Goal: Information Seeking & Learning: Learn about a topic

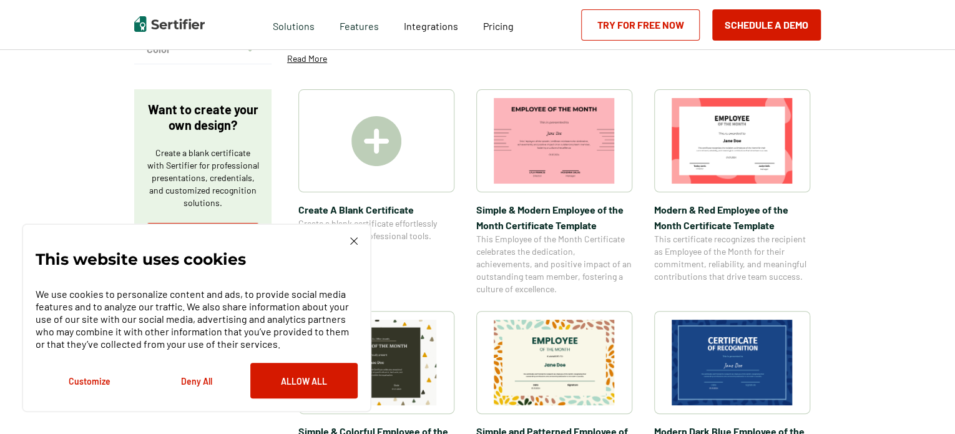
click at [352, 242] on img at bounding box center [353, 240] width 7 height 7
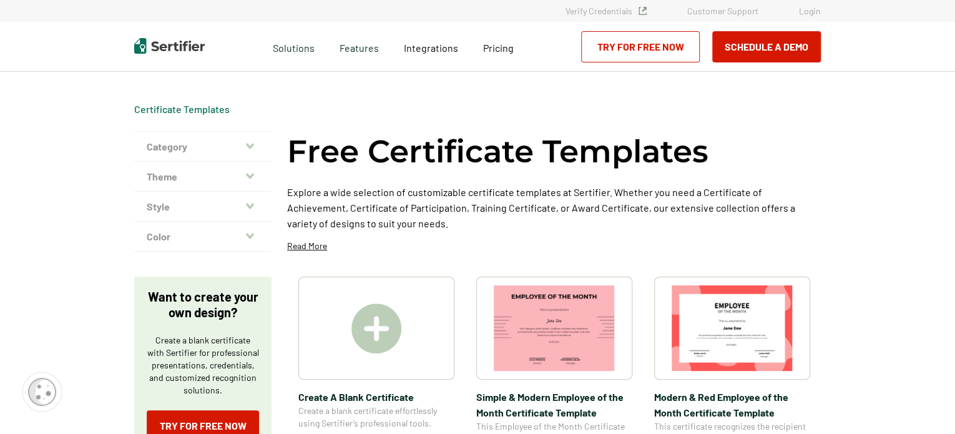
click at [249, 142] on icon "button" at bounding box center [250, 146] width 8 height 10
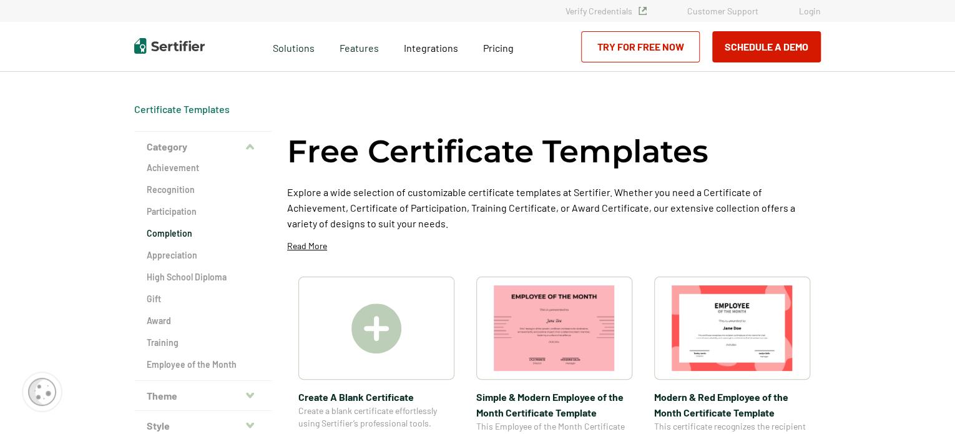
click at [188, 233] on h2 "Completion" at bounding box center [203, 233] width 112 height 12
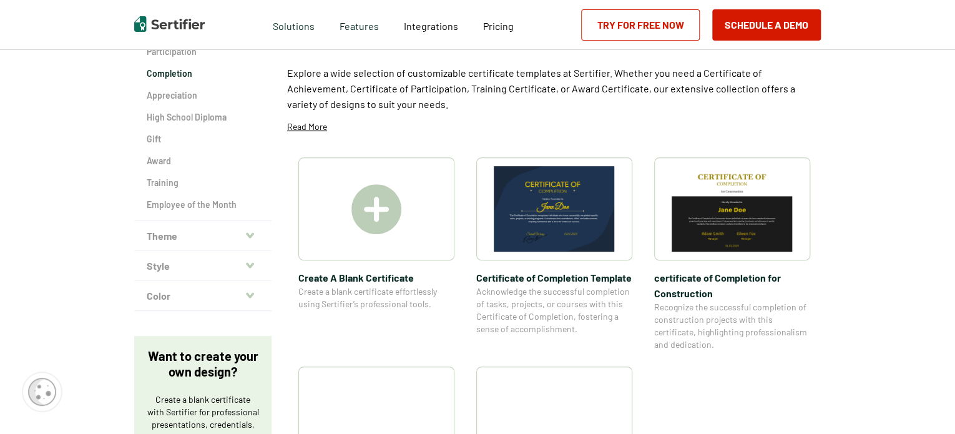
scroll to position [125, 0]
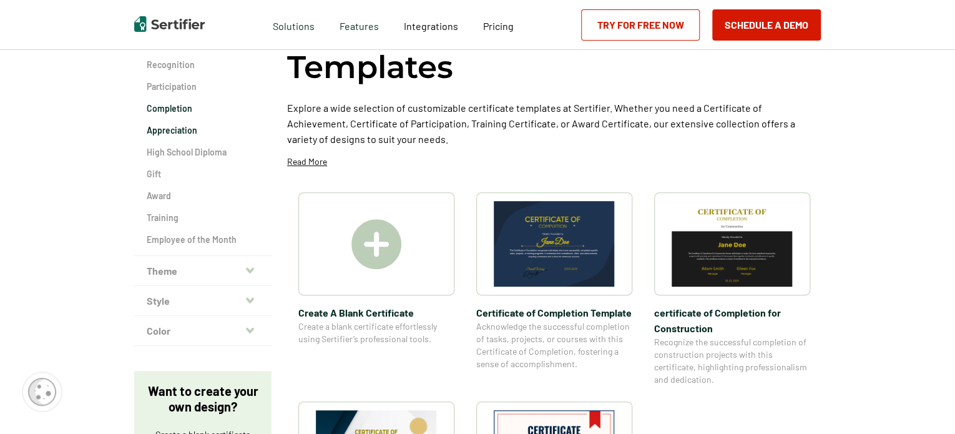
click at [197, 127] on h2 "Appreciation" at bounding box center [203, 130] width 112 height 12
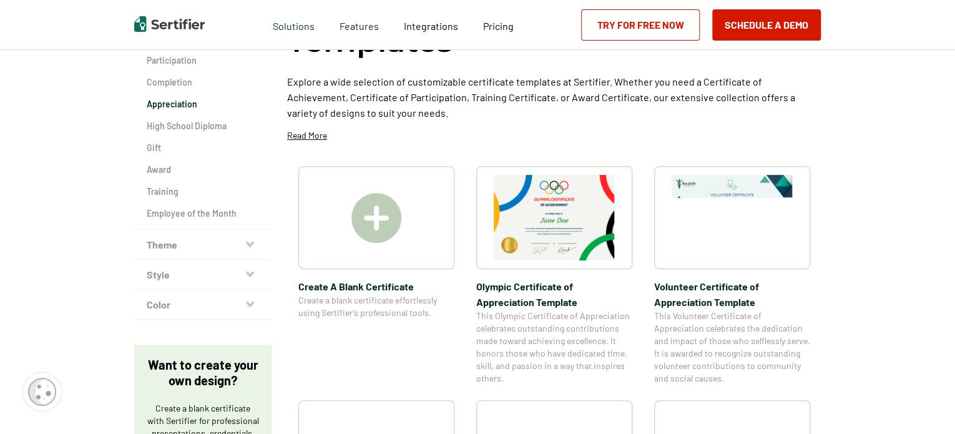
scroll to position [187, 0]
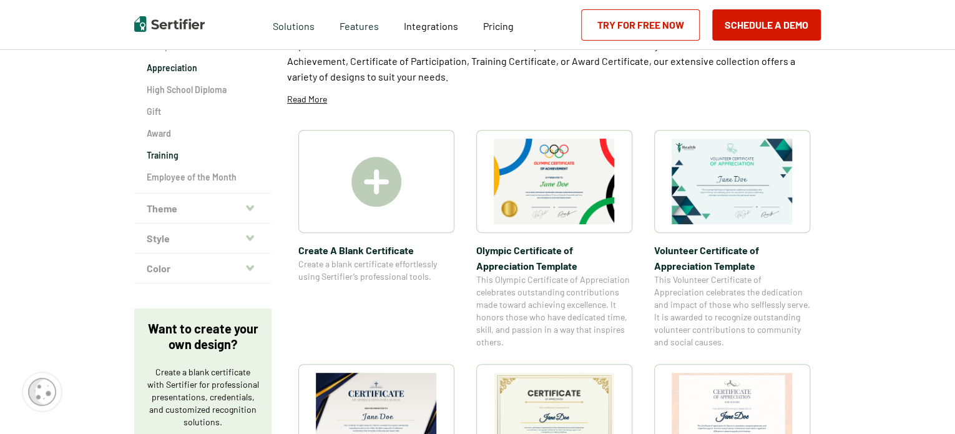
click at [177, 152] on h2 "Training" at bounding box center [203, 155] width 112 height 12
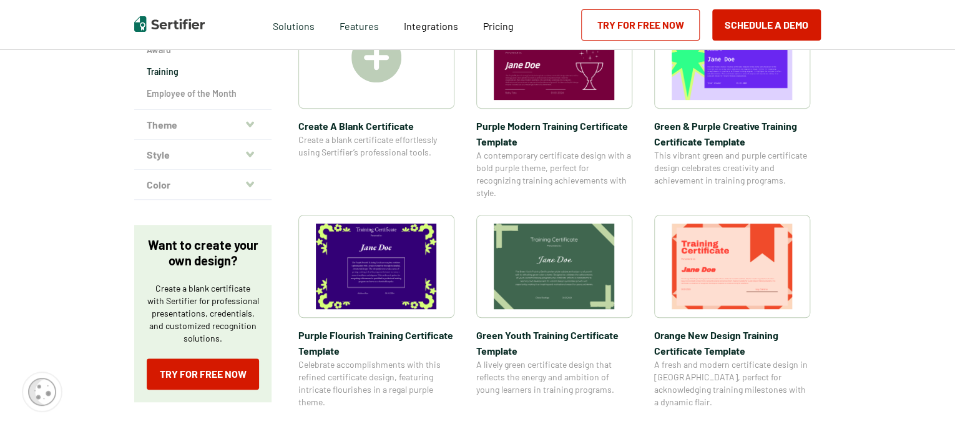
scroll to position [250, 0]
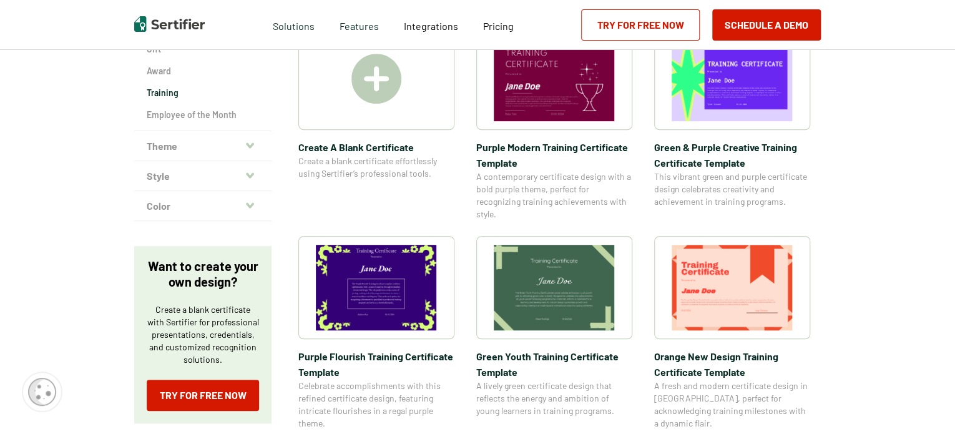
click at [254, 148] on icon "button" at bounding box center [250, 145] width 8 height 10
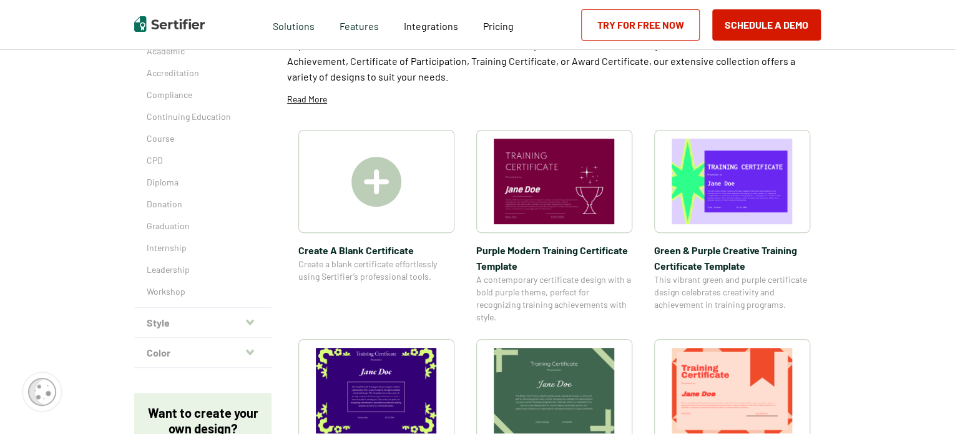
scroll to position [125, 0]
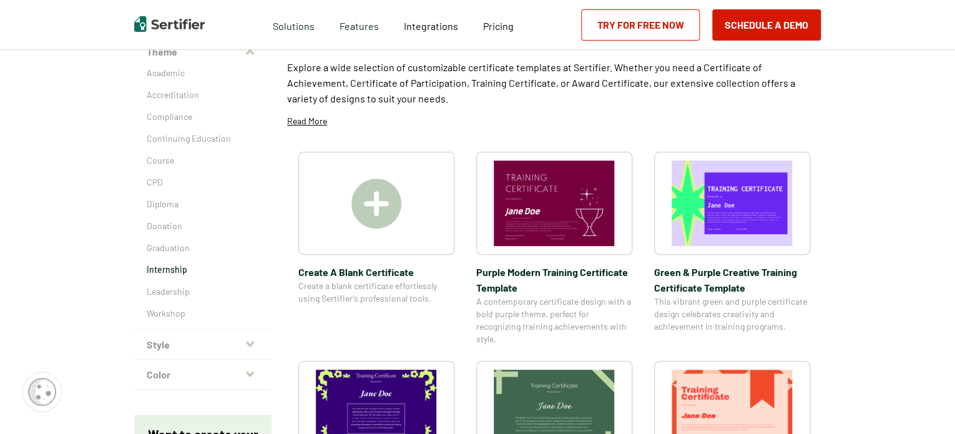
click at [183, 272] on p "Internship" at bounding box center [203, 269] width 112 height 12
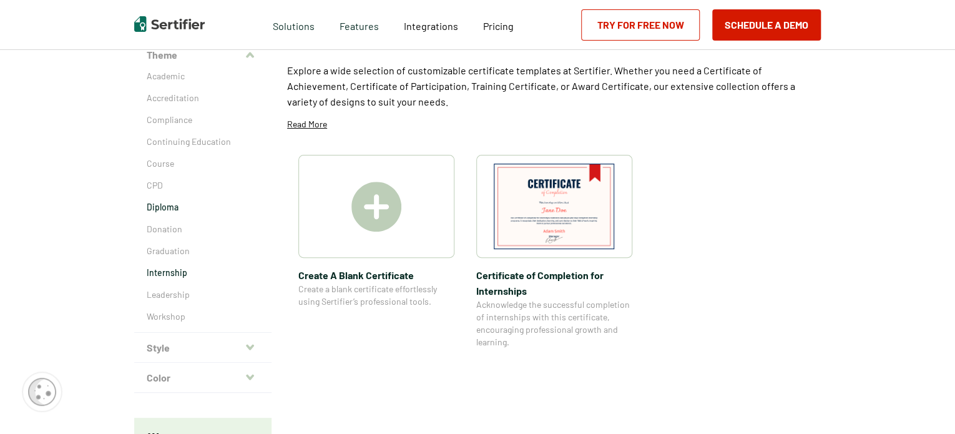
scroll to position [125, 0]
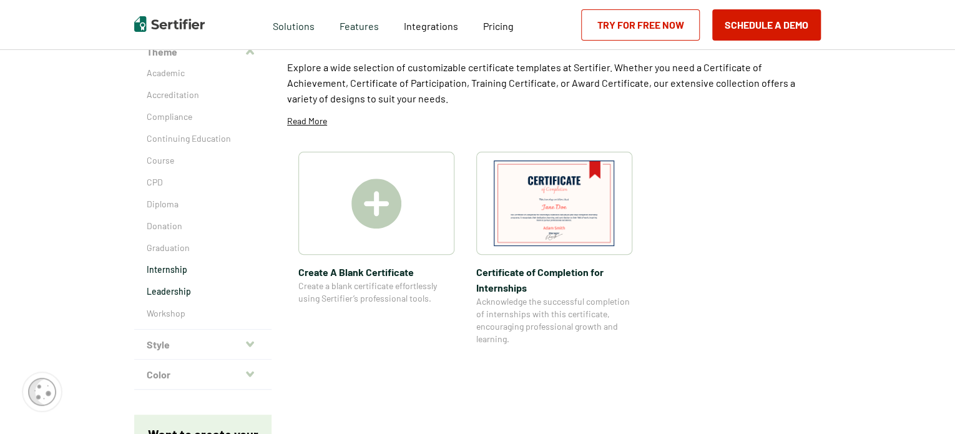
click at [177, 296] on p "Leadership" at bounding box center [203, 291] width 112 height 12
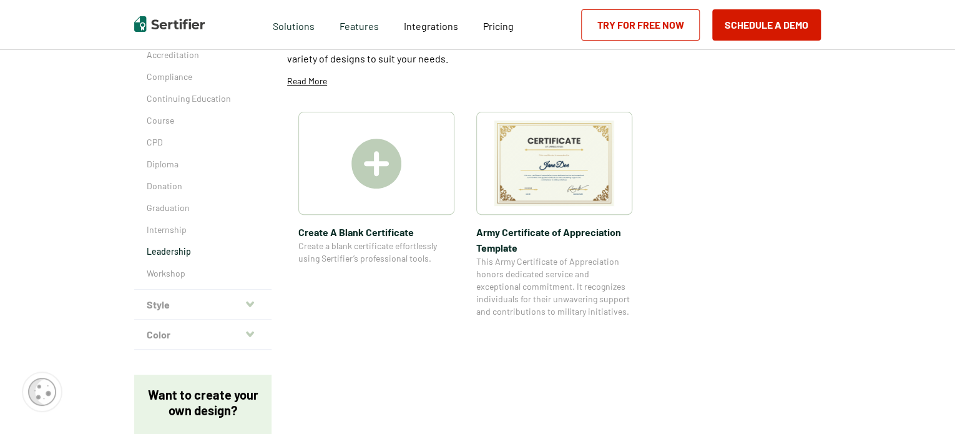
scroll to position [187, 0]
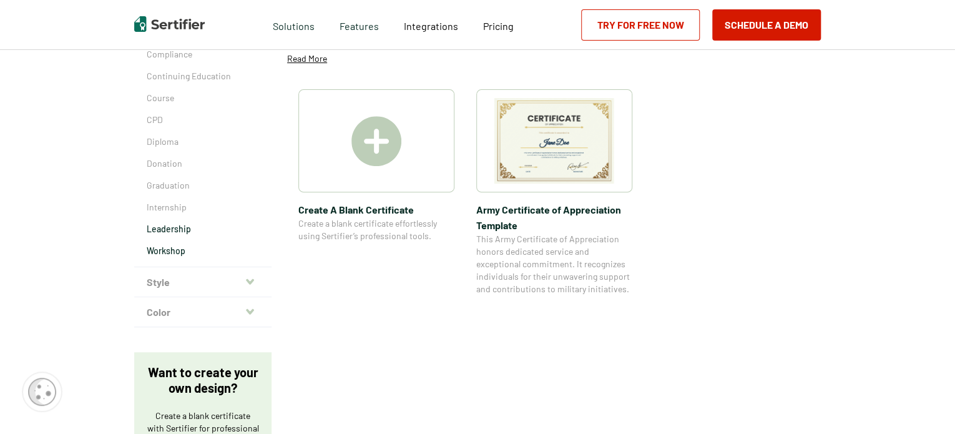
click at [172, 249] on p "Workshop" at bounding box center [203, 251] width 112 height 12
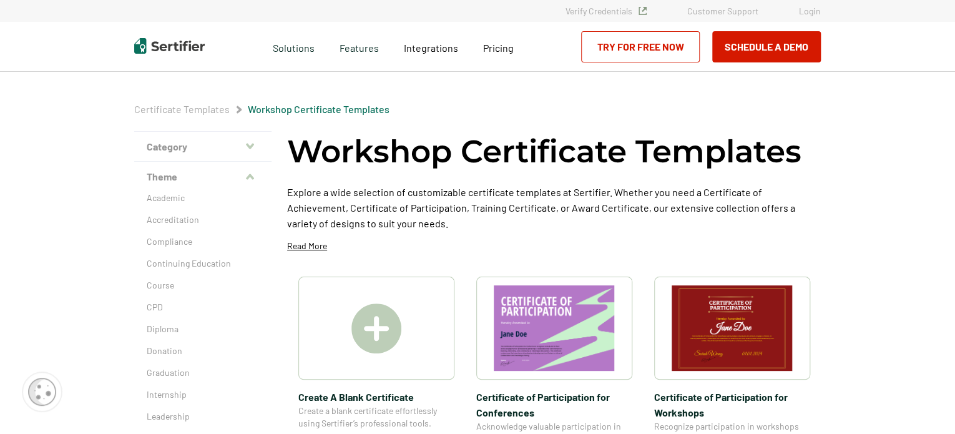
click at [239, 147] on button "Category" at bounding box center [202, 147] width 137 height 30
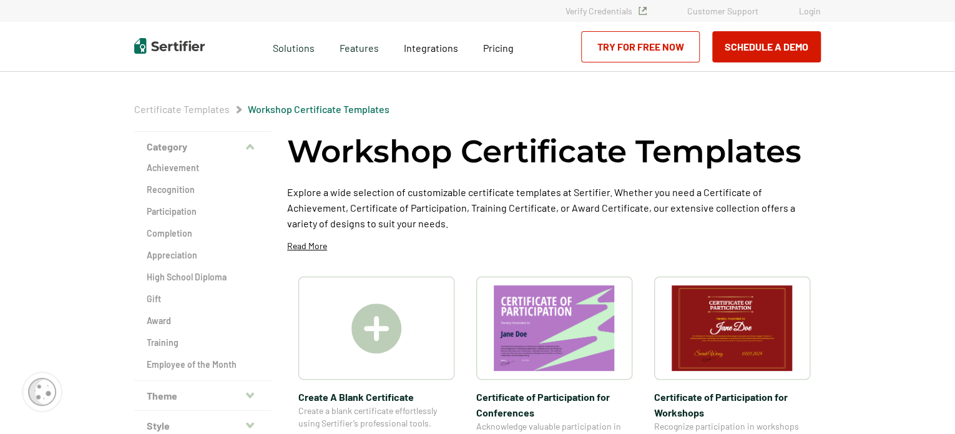
scroll to position [62, 0]
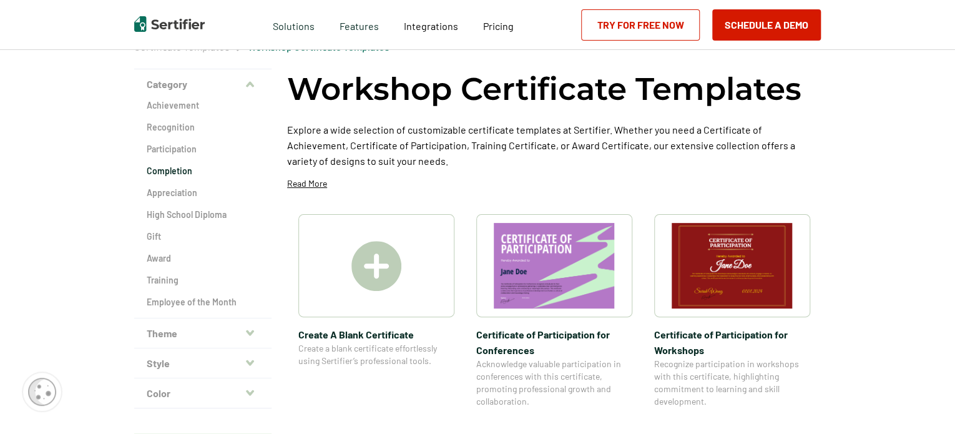
click at [184, 172] on h2 "Completion" at bounding box center [203, 171] width 112 height 12
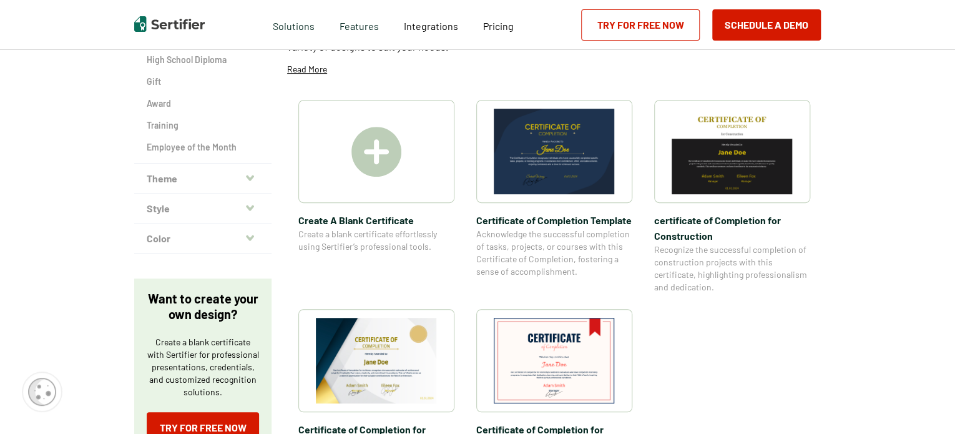
scroll to position [250, 0]
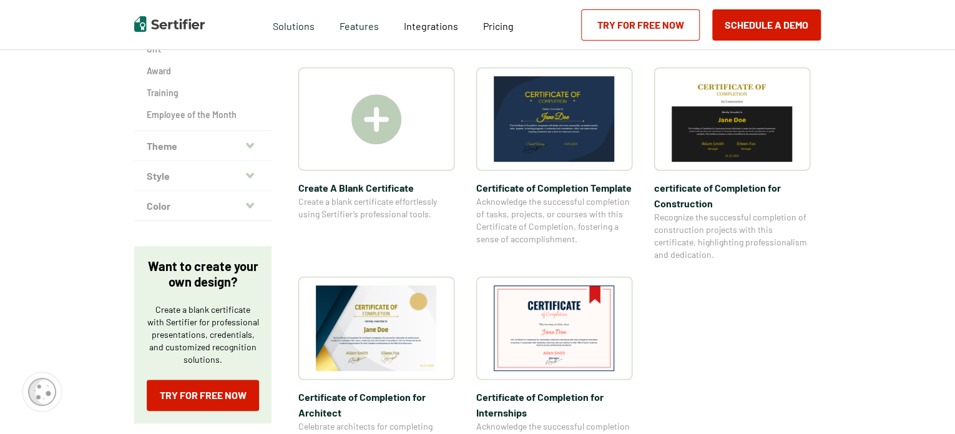
click at [251, 170] on icon "button" at bounding box center [250, 175] width 8 height 10
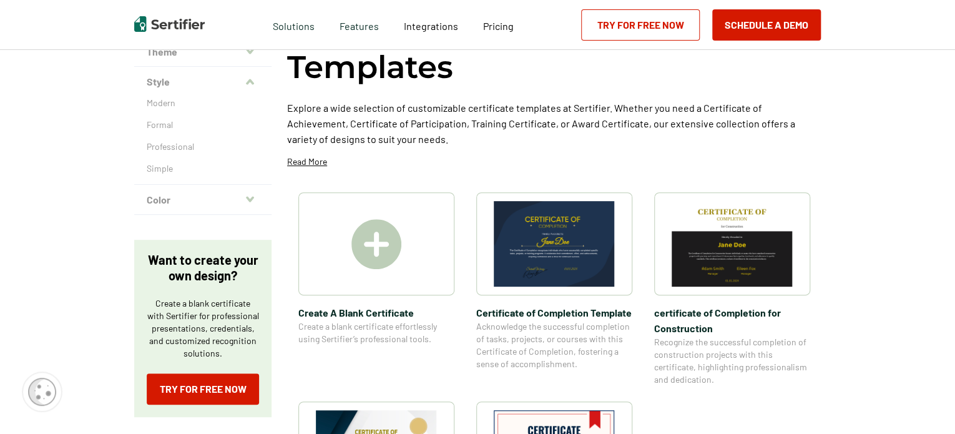
scroll to position [62, 0]
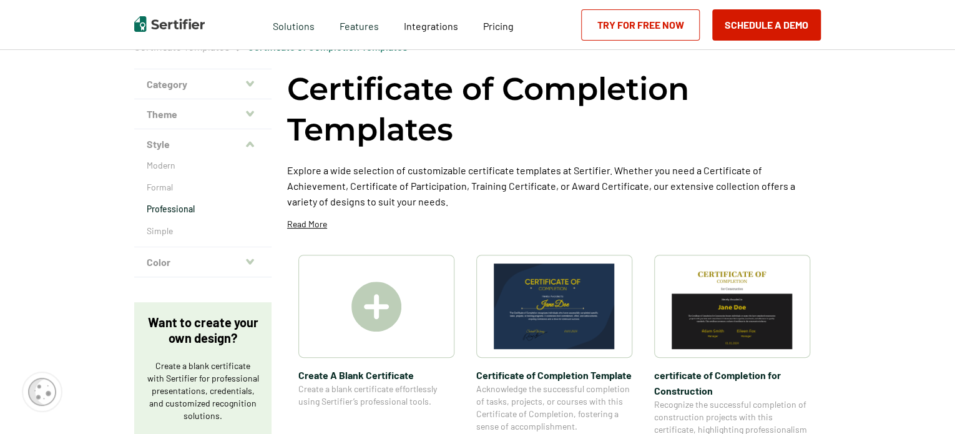
click at [189, 208] on p "Professional" at bounding box center [203, 209] width 112 height 12
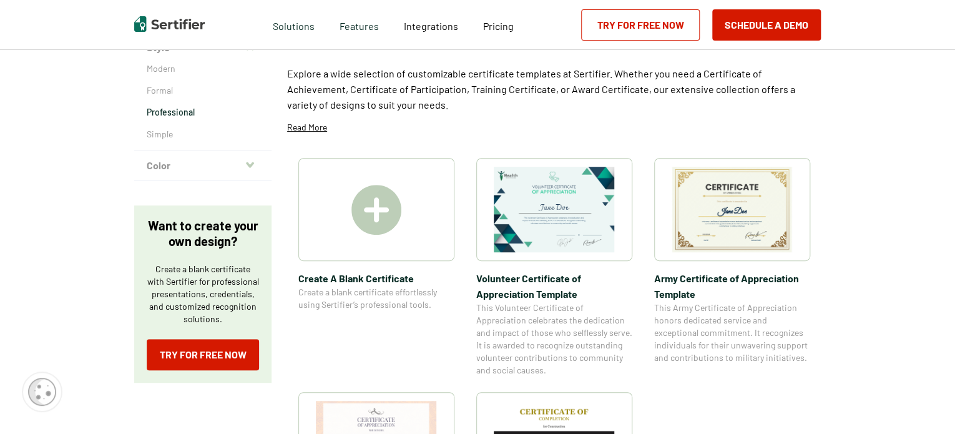
scroll to position [125, 0]
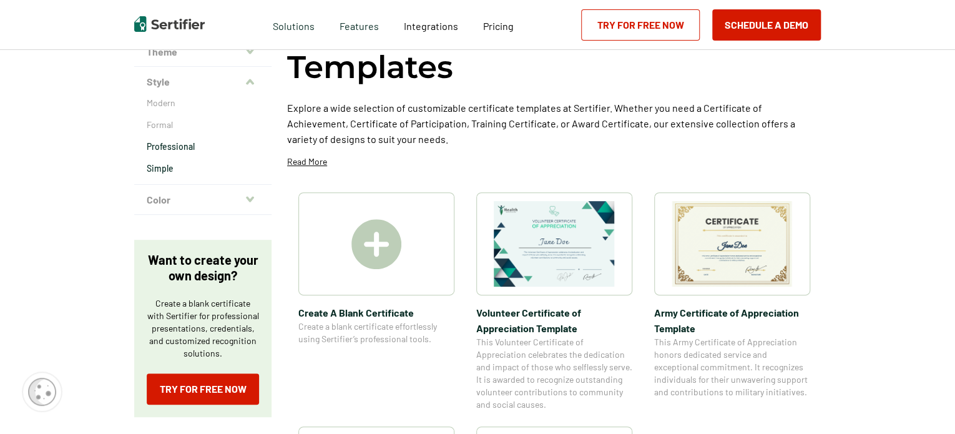
click at [170, 165] on p "Simple" at bounding box center [203, 168] width 112 height 12
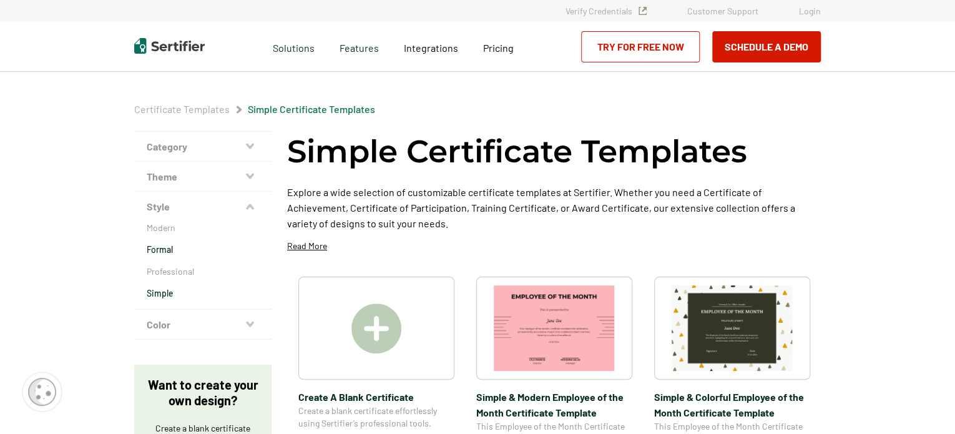
click at [164, 245] on p "Formal" at bounding box center [203, 249] width 112 height 12
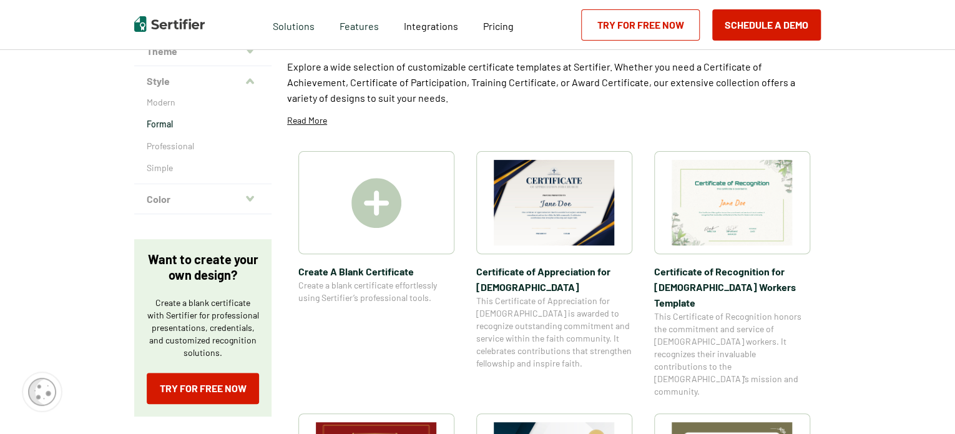
scroll to position [125, 0]
click at [180, 194] on button "Color" at bounding box center [202, 200] width 137 height 30
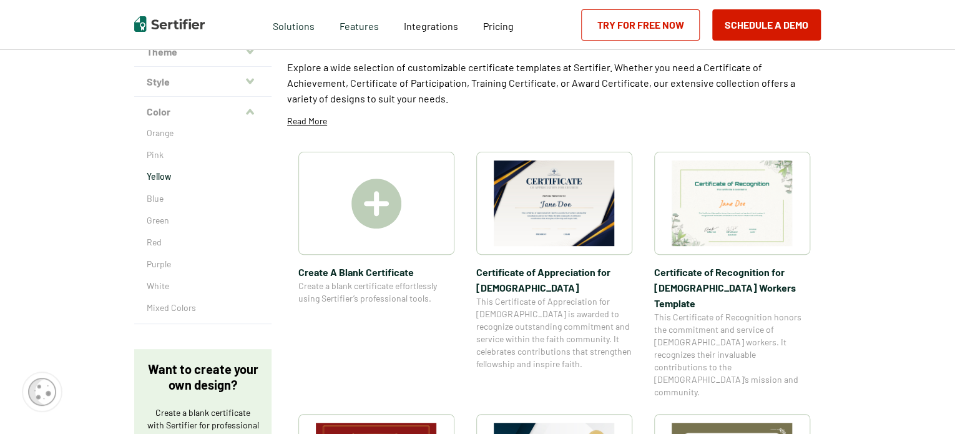
click at [167, 175] on p "Yellow" at bounding box center [203, 176] width 112 height 12
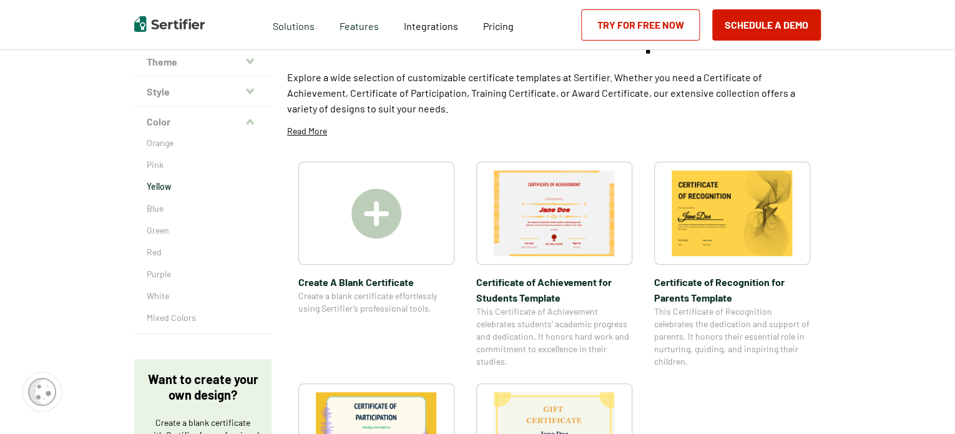
scroll to position [62, 0]
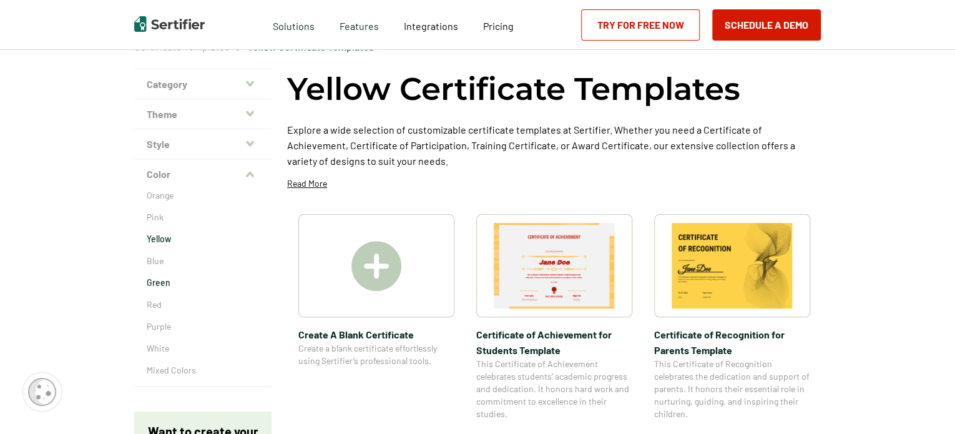
click at [162, 282] on p "Green" at bounding box center [203, 283] width 112 height 12
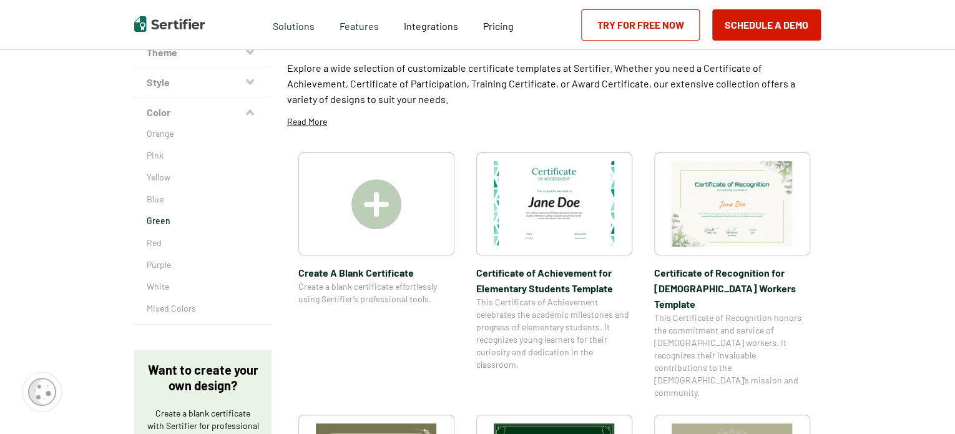
scroll to position [125, 0]
click at [160, 132] on p "Orange" at bounding box center [203, 133] width 112 height 12
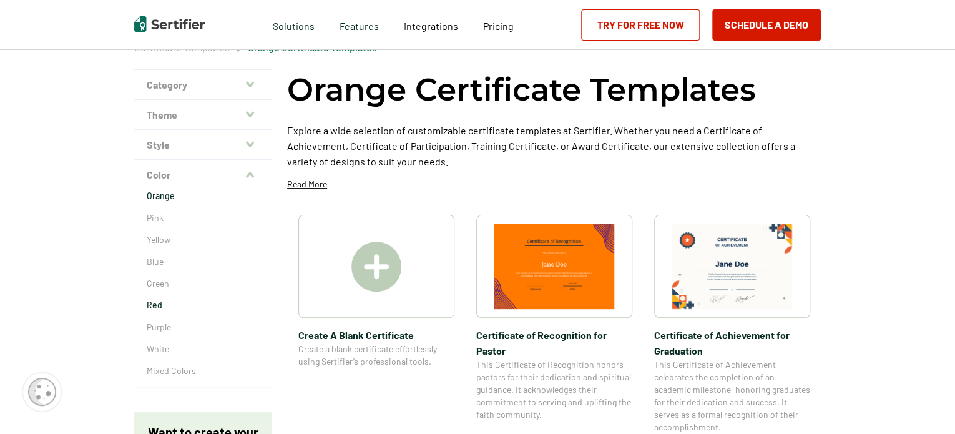
scroll to position [312, 0]
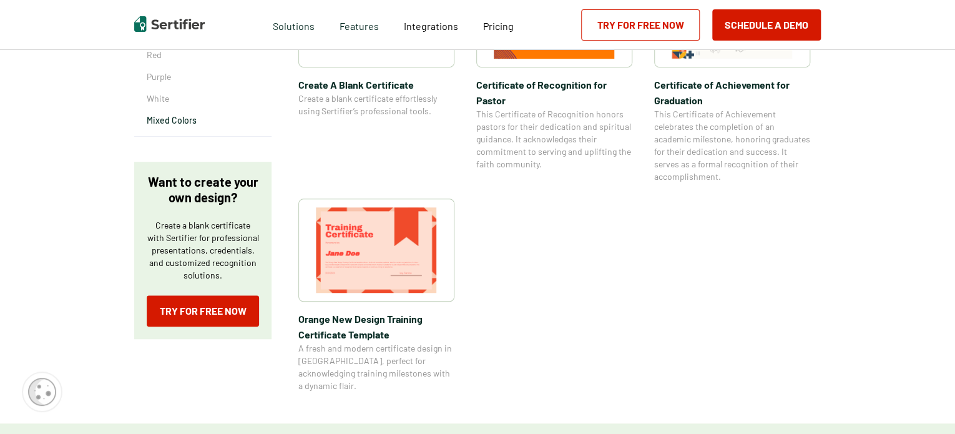
click at [164, 123] on p "Mixed Colors" at bounding box center [203, 120] width 112 height 12
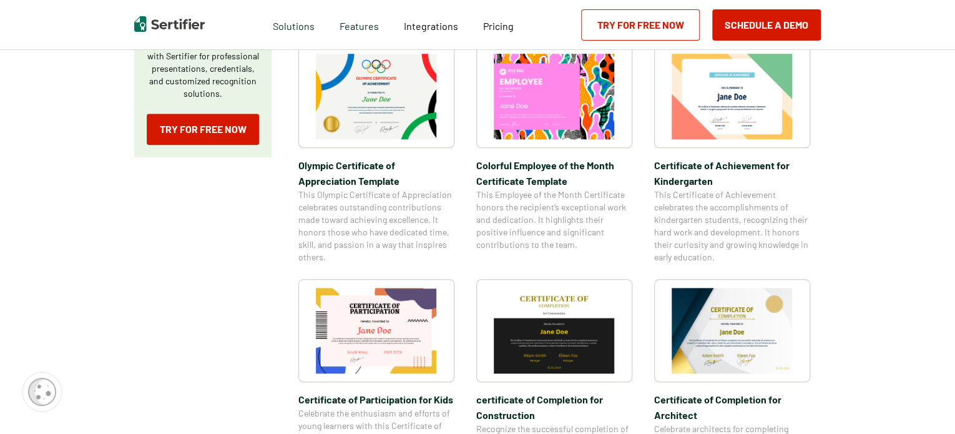
scroll to position [499, 0]
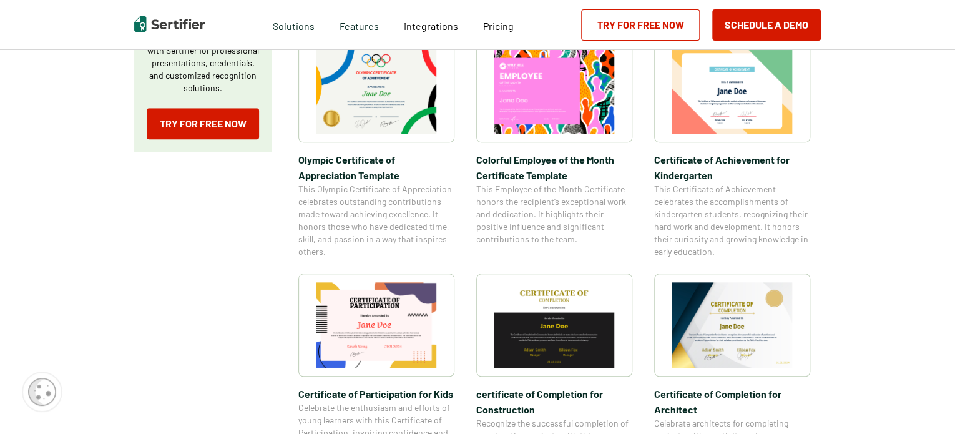
click at [745, 314] on img at bounding box center [732, 325] width 121 height 86
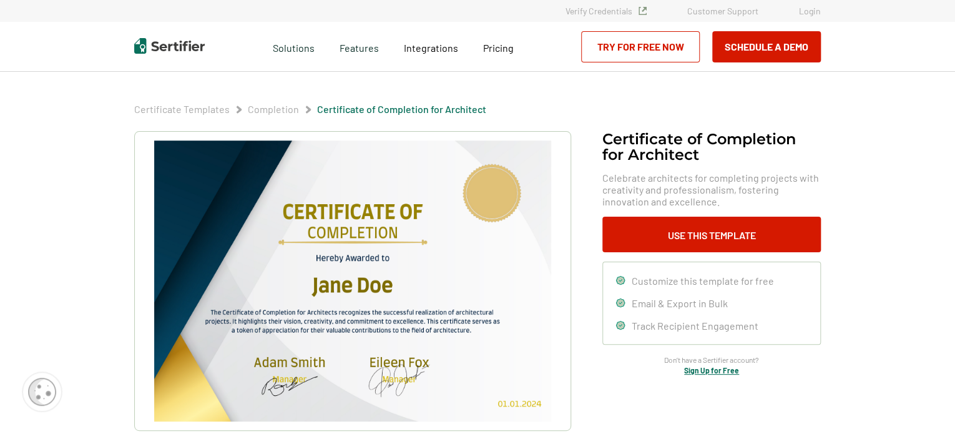
click at [391, 262] on img at bounding box center [352, 280] width 397 height 281
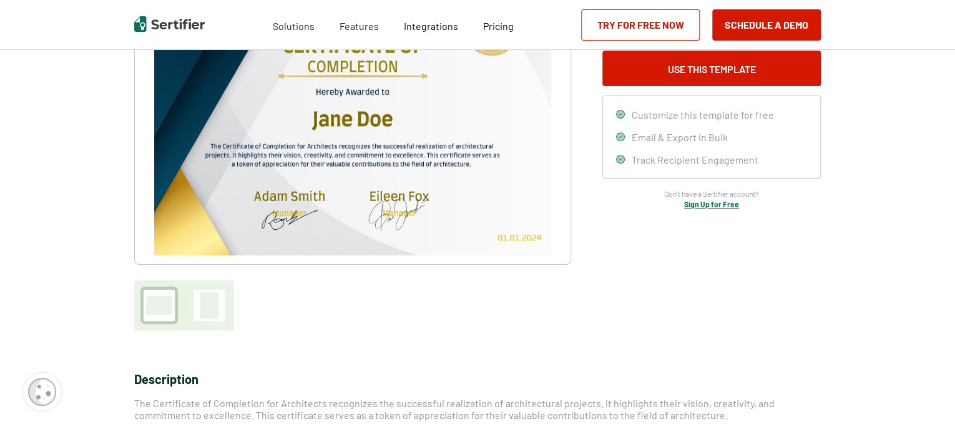
scroll to position [125, 0]
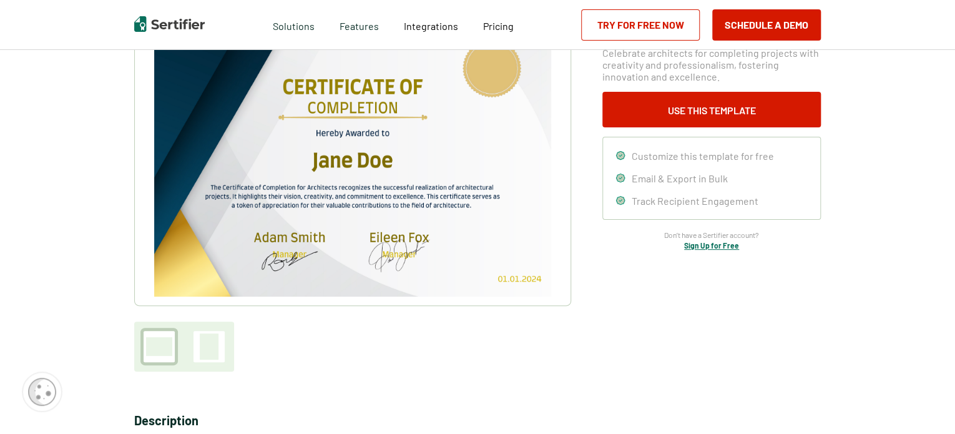
click at [643, 24] on link "Try for Free Now" at bounding box center [640, 24] width 119 height 31
